Goal: Task Accomplishment & Management: Manage account settings

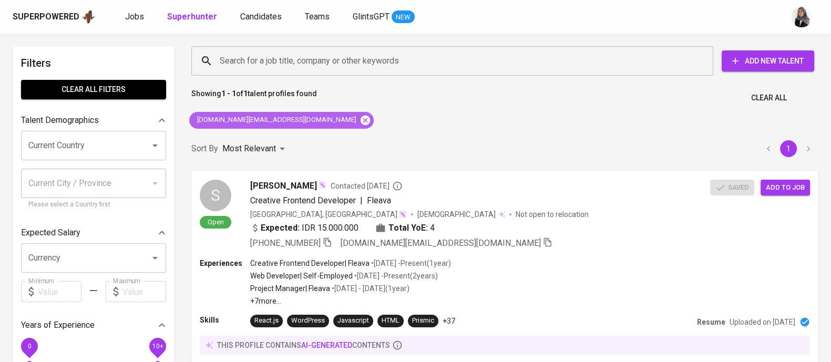
click at [359, 115] on icon at bounding box center [365, 121] width 12 height 12
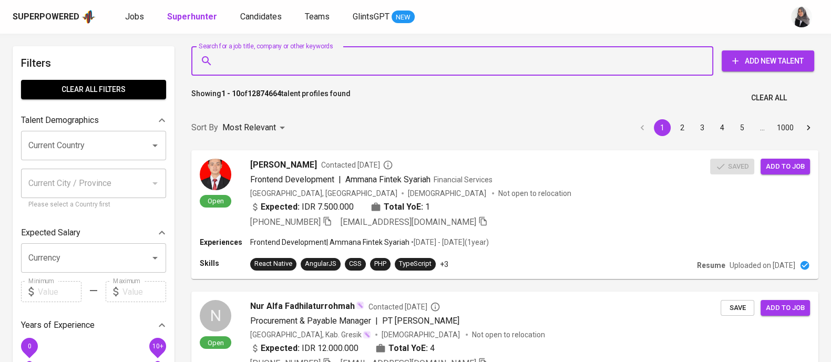
click at [320, 60] on input "Search for a job title, company or other keywords" at bounding box center [454, 61] width 475 height 20
paste input "[EMAIL_ADDRESS][DOMAIN_NAME]"
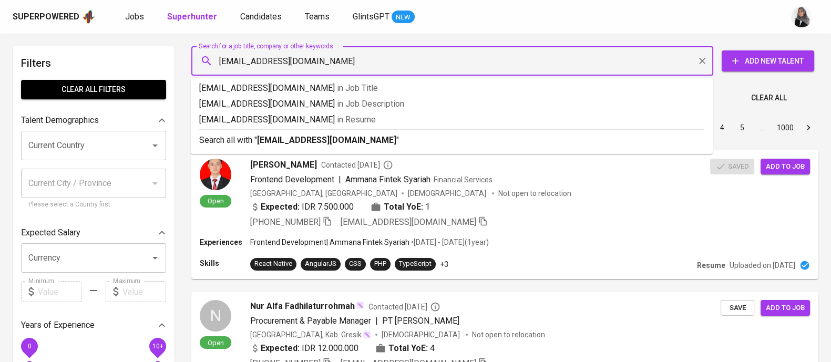
type input "[EMAIL_ADDRESS][DOMAIN_NAME]"
click at [299, 148] on li "Search all with " [EMAIL_ADDRESS][DOMAIN_NAME] "" at bounding box center [452, 139] width 522 height 20
click at [299, 144] on div "Sort By Most Relevant MOST_RELEVANT 1 2 3 4 5 … 1000" at bounding box center [504, 128] width 639 height 32
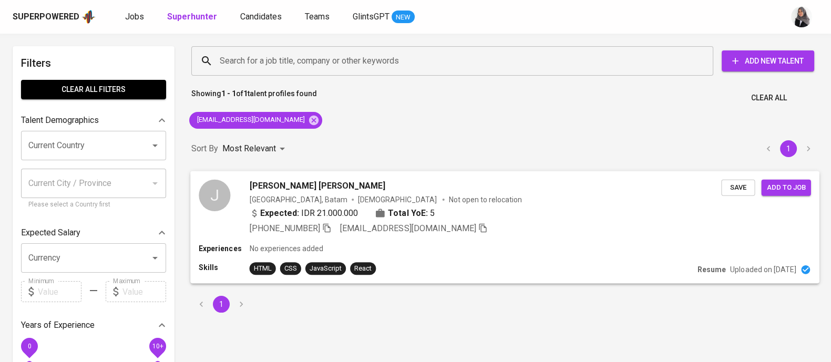
click at [502, 244] on div "Experiences No experiences added" at bounding box center [505, 248] width 612 height 11
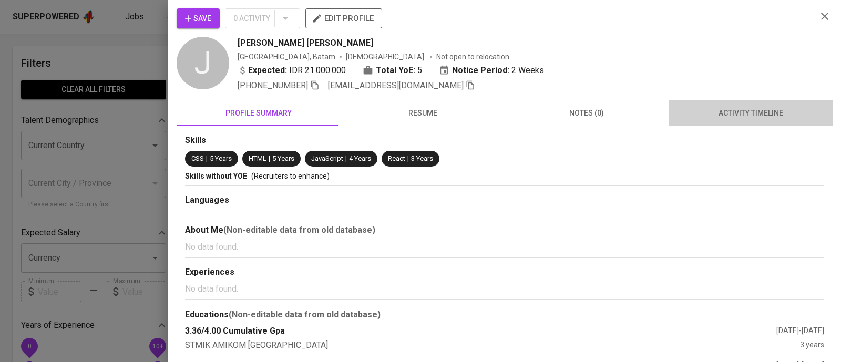
click at [756, 108] on span "activity timeline" at bounding box center [750, 113] width 151 height 13
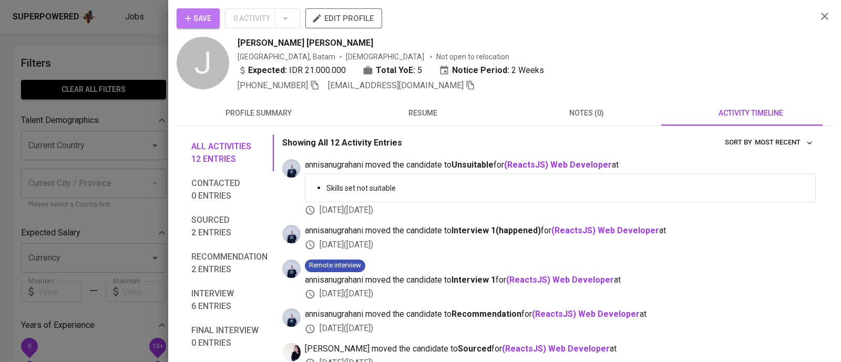
click at [191, 17] on icon "button" at bounding box center [188, 18] width 11 height 11
click at [195, 15] on span "Save" at bounding box center [198, 18] width 26 height 13
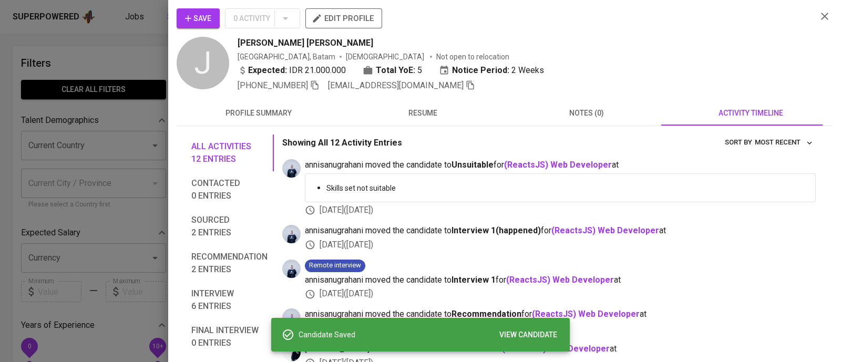
click at [104, 22] on div at bounding box center [420, 181] width 841 height 362
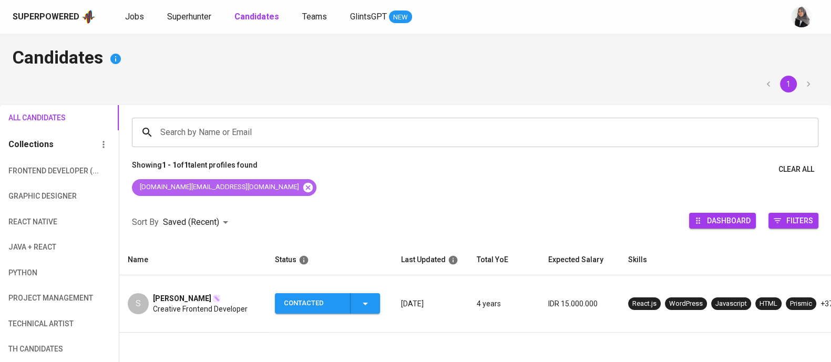
click at [303, 190] on icon at bounding box center [307, 186] width 9 height 9
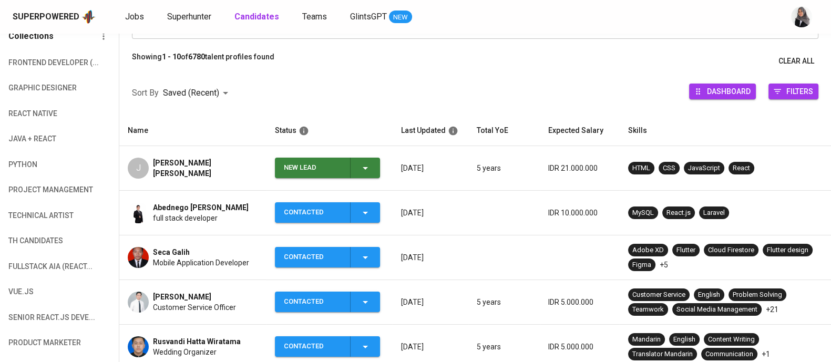
scroll to position [110, 0]
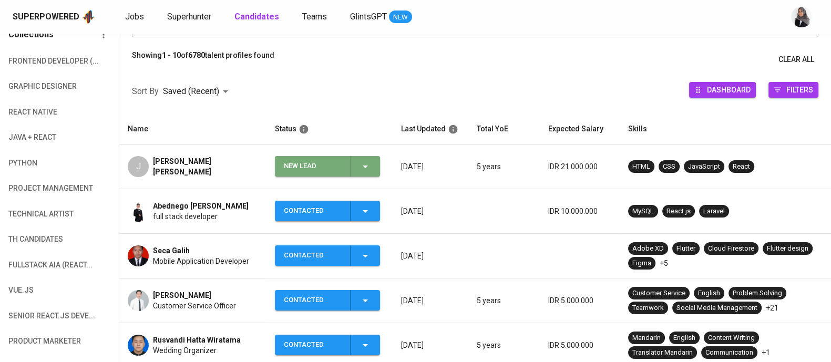
click at [364, 167] on icon "button" at bounding box center [365, 166] width 13 height 13
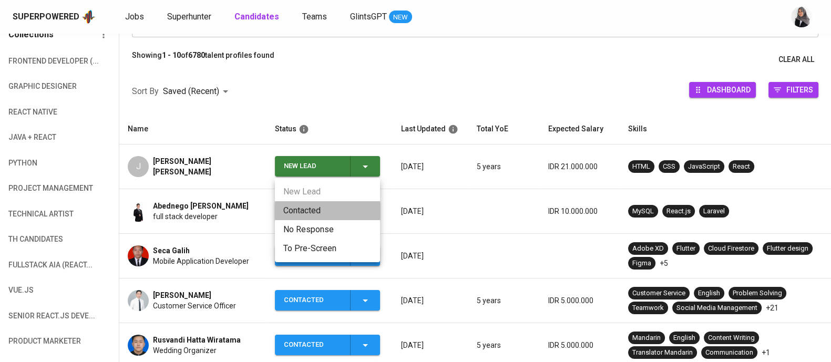
click at [309, 213] on li "Contacted" at bounding box center [327, 210] width 105 height 19
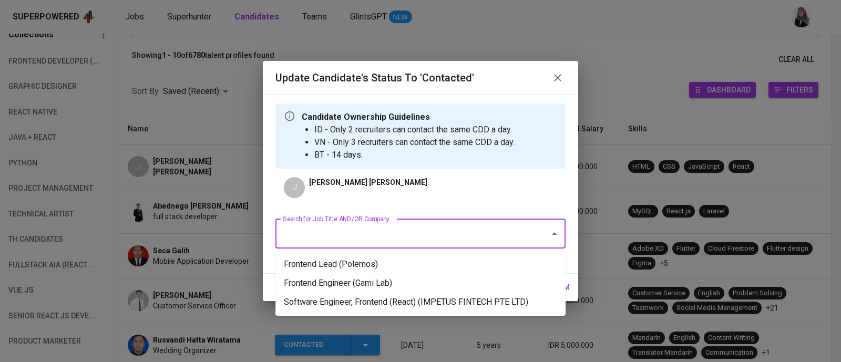
click at [433, 235] on input "Search for Job Title AND/OR Company" at bounding box center [405, 234] width 251 height 20
click at [512, 305] on li "Software Engineer, Frontend (React) (IMPETUS FINTECH PTE LTD)" at bounding box center [420, 302] width 290 height 19
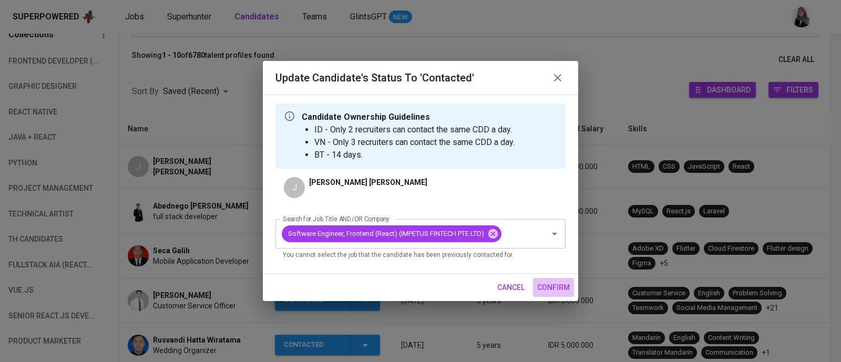
click at [554, 283] on span "confirm" at bounding box center [553, 287] width 33 height 13
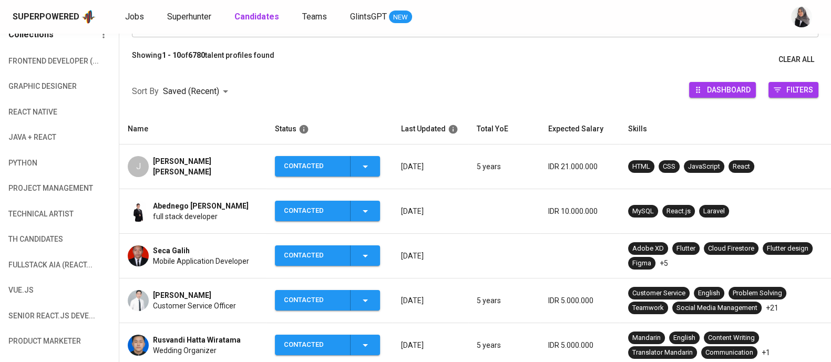
drag, startPoint x: 579, startPoint y: 79, endPoint x: 316, endPoint y: 202, distance: 290.7
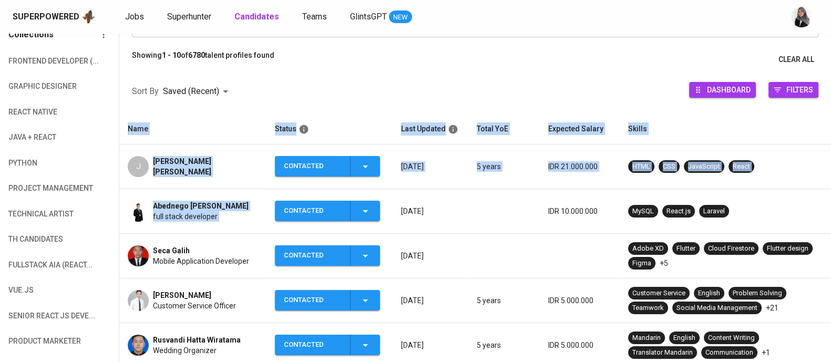
scroll to position [0, 0]
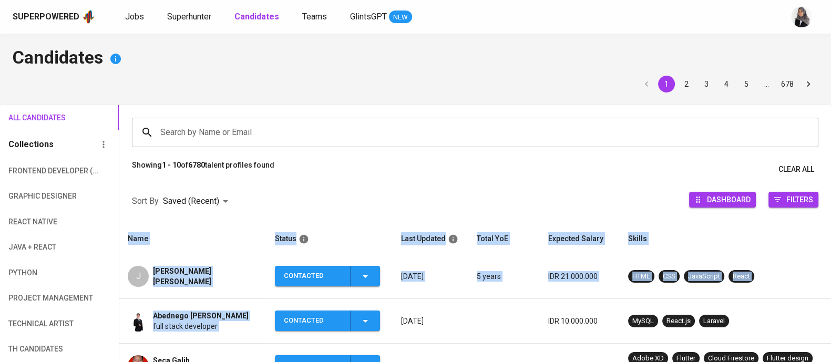
click at [213, 281] on div "[PERSON_NAME] [PERSON_NAME]" at bounding box center [205, 276] width 105 height 21
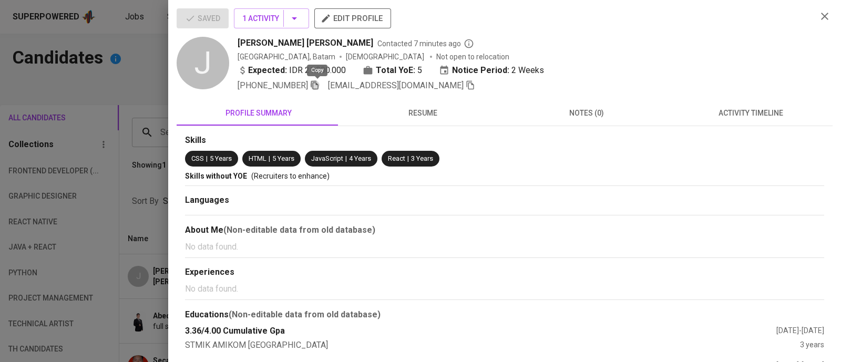
click at [315, 88] on icon "button" at bounding box center [314, 85] width 7 height 9
drag, startPoint x: 239, startPoint y: 40, endPoint x: 328, endPoint y: 45, distance: 88.9
click at [328, 45] on div "Julian Damas Suryawan Contacted 7 minutes ago" at bounding box center [522, 43] width 571 height 13
copy span "[PERSON_NAME] [PERSON_NAME]"
click at [701, 82] on div "+62 821-7070-1070 juliandamass@gmail.com" at bounding box center [522, 85] width 571 height 13
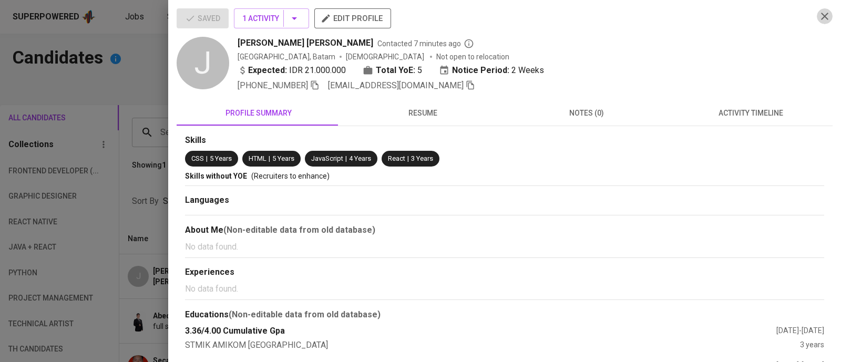
click at [820, 13] on icon "button" at bounding box center [824, 16] width 13 height 13
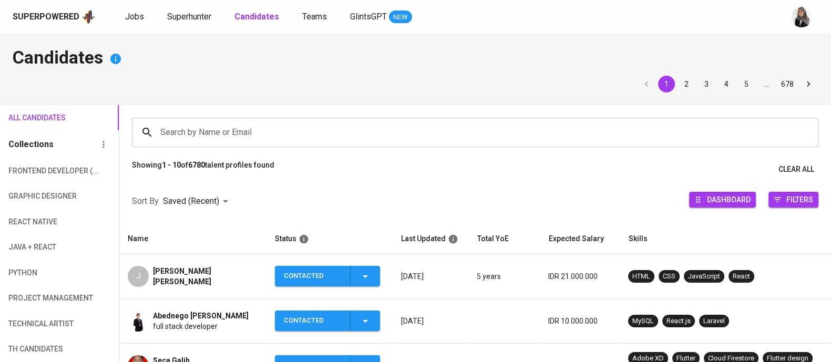
click at [204, 282] on div "[PERSON_NAME] [PERSON_NAME]" at bounding box center [205, 276] width 105 height 21
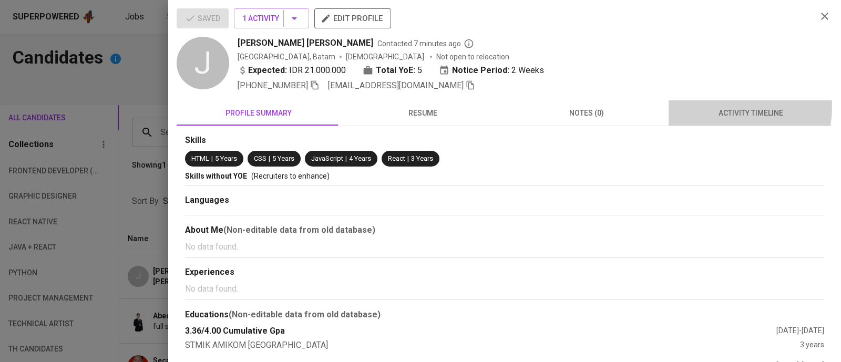
click at [716, 107] on span "activity timeline" at bounding box center [750, 113] width 151 height 13
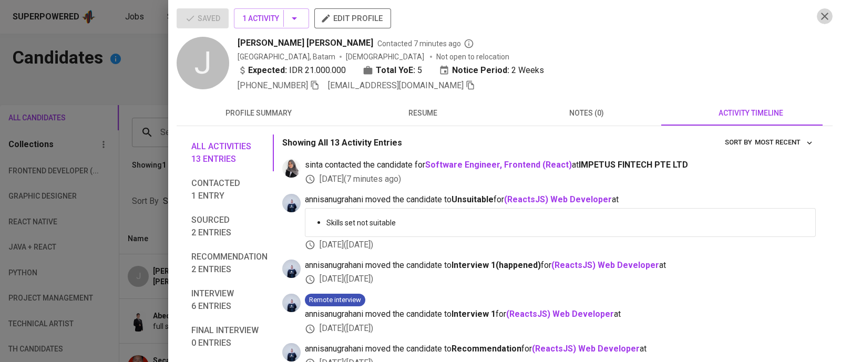
click at [821, 16] on icon "button" at bounding box center [824, 16] width 7 height 7
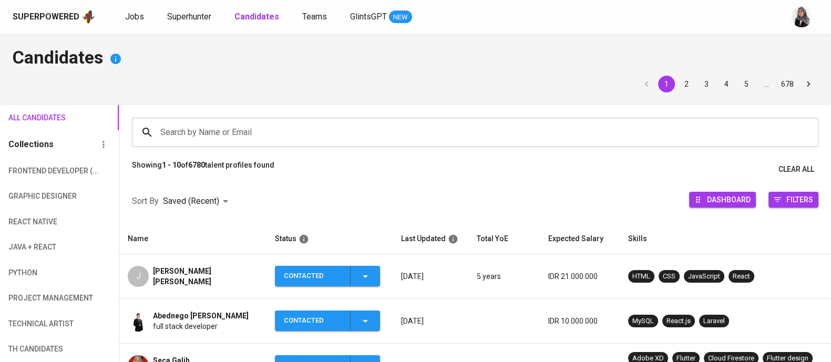
click at [212, 280] on div "[PERSON_NAME] [PERSON_NAME]" at bounding box center [205, 276] width 105 height 21
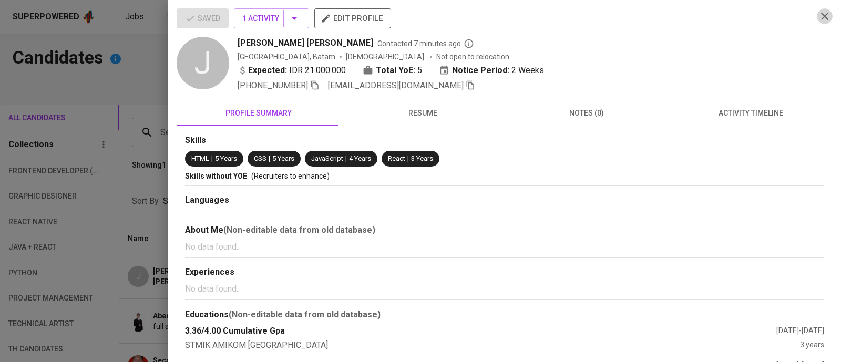
click at [820, 19] on icon "button" at bounding box center [824, 16] width 13 height 13
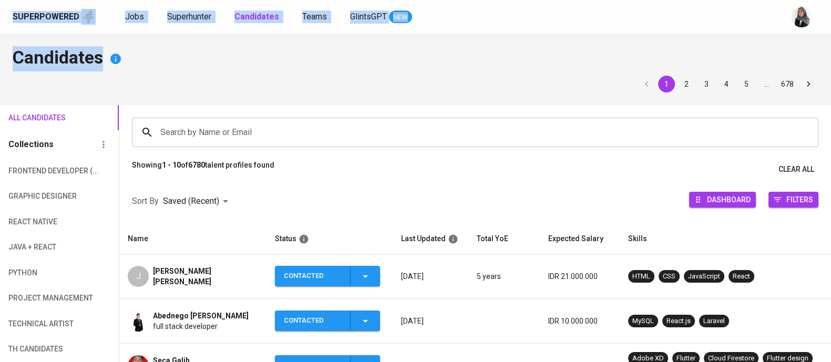
drag, startPoint x: 640, startPoint y: 35, endPoint x: 218, endPoint y: -80, distance: 437.2
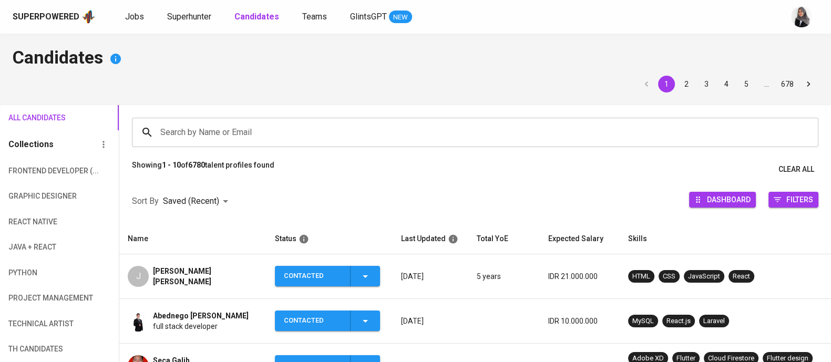
click at [198, 285] on div "[PERSON_NAME] [PERSON_NAME]" at bounding box center [205, 276] width 105 height 21
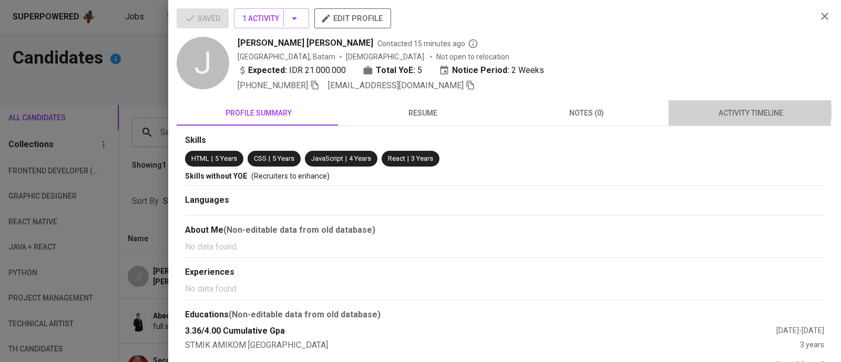
click at [714, 111] on span "activity timeline" at bounding box center [750, 113] width 151 height 13
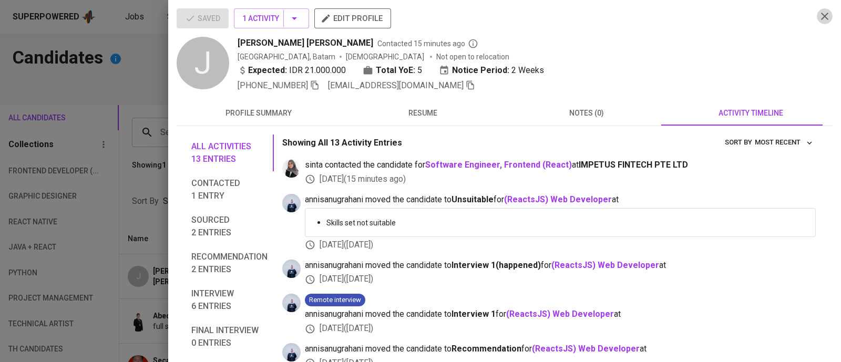
click at [818, 14] on icon "button" at bounding box center [824, 16] width 13 height 13
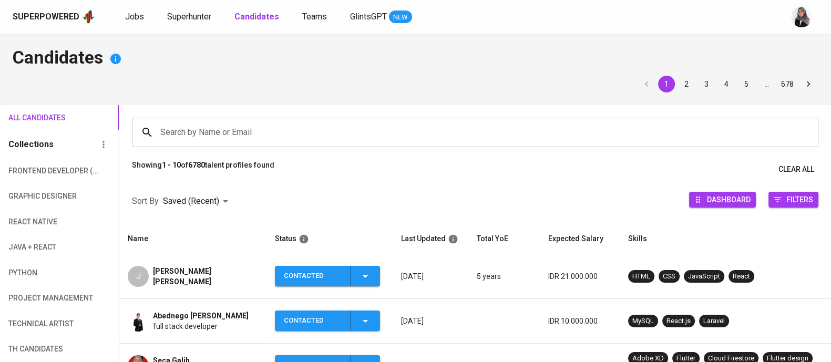
click at [666, 67] on h4 "Candidates" at bounding box center [415, 58] width 805 height 25
click at [790, 61] on h4 "Candidates" at bounding box center [415, 58] width 805 height 25
